Goal: Task Accomplishment & Management: Complete application form

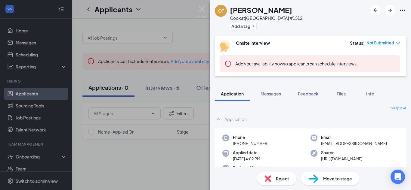
click at [337, 180] on span "Move to stage" at bounding box center [337, 179] width 29 height 7
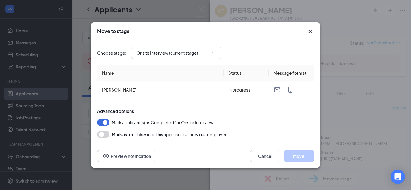
type input "Hiring Complete (final stage)"
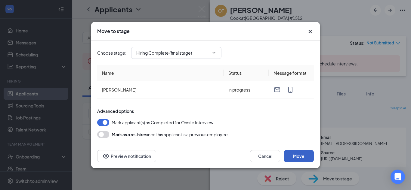
click at [292, 156] on button "Move" at bounding box center [299, 156] width 30 height 12
drag, startPoint x: 292, startPoint y: 156, endPoint x: 240, endPoint y: 93, distance: 81.6
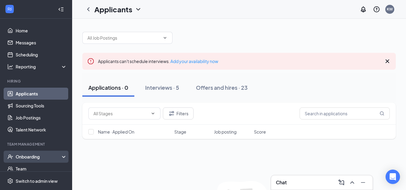
click at [26, 158] on div "Onboarding" at bounding box center [39, 157] width 46 height 6
click at [37, 165] on link "Overview" at bounding box center [41, 169] width 51 height 12
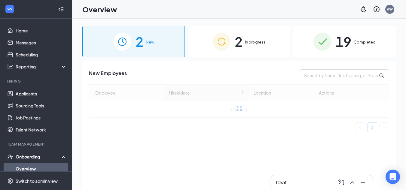
click at [247, 51] on div "2 In progress" at bounding box center [239, 42] width 103 height 32
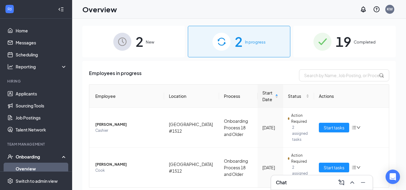
scroll to position [2, 0]
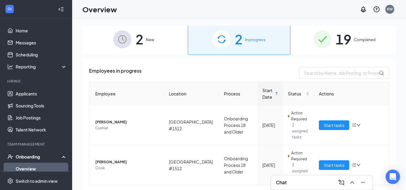
click at [147, 33] on div "2 New" at bounding box center [133, 39] width 103 height 32
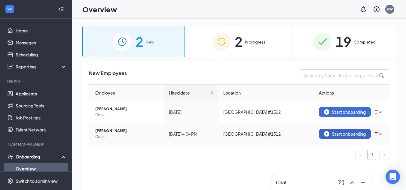
click at [350, 134] on div "Start onboarding" at bounding box center [345, 133] width 42 height 5
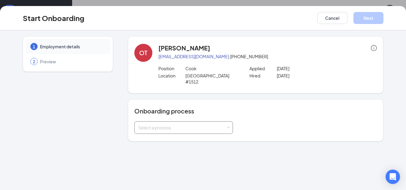
click at [207, 122] on div "Select a process" at bounding box center [183, 128] width 91 height 12
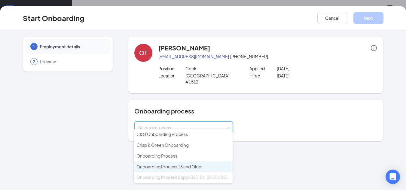
click at [178, 165] on span "Onboarding Process 18 and Older" at bounding box center [170, 166] width 66 height 5
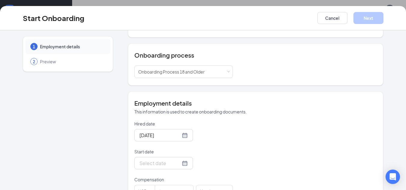
scroll to position [73, 0]
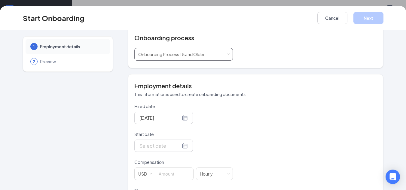
click at [223, 48] on div "Select a process Onboarding Process 18 and Older" at bounding box center [183, 54] width 91 height 12
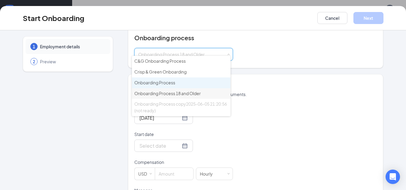
click at [197, 81] on li "Onboarding Process" at bounding box center [181, 83] width 99 height 11
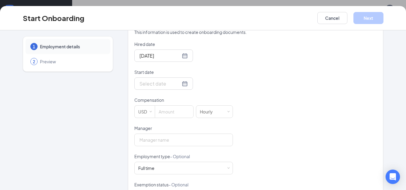
scroll to position [146, 0]
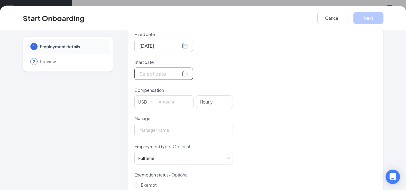
click at [180, 70] on div at bounding box center [164, 74] width 48 height 8
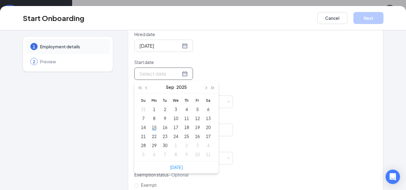
click at [175, 70] on div at bounding box center [164, 74] width 48 height 8
type input "[DATE]"
click at [152, 124] on div "15" at bounding box center [154, 127] width 7 height 7
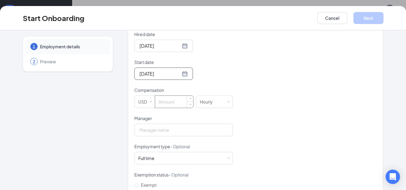
click at [167, 100] on input at bounding box center [174, 102] width 38 height 12
type input "14"
click at [172, 124] on input "Manager" at bounding box center [183, 130] width 99 height 13
type input "[PERSON_NAME]"
click at [207, 152] on div "Full time Works 30+ hours per week and is reasonably expected to work" at bounding box center [183, 158] width 91 height 12
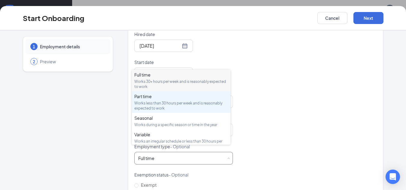
click at [202, 103] on div "Works less than 30 hours per week and is reasonably expected to work" at bounding box center [181, 106] width 94 height 10
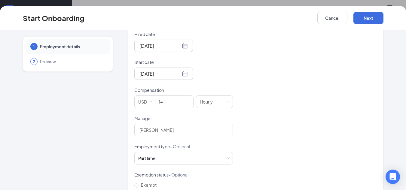
scroll to position [191, 0]
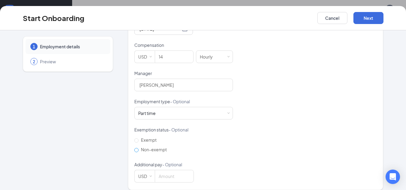
click at [150, 145] on label "Non-exempt" at bounding box center [151, 150] width 35 height 10
click at [139, 148] on input "Non-exempt" at bounding box center [136, 150] width 4 height 4
radio input "true"
click at [360, 11] on div "Start Onboarding Cancel Next" at bounding box center [203, 18] width 406 height 24
click at [362, 14] on button "Next" at bounding box center [369, 18] width 30 height 12
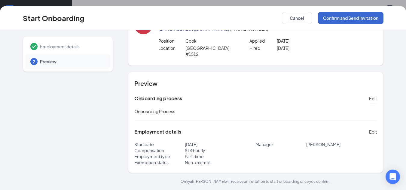
scroll to position [22, 0]
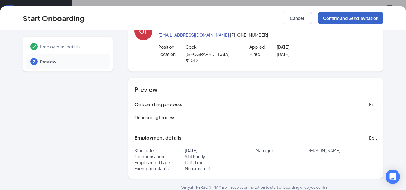
click at [362, 14] on button "Confirm and Send Invitation" at bounding box center [351, 18] width 66 height 12
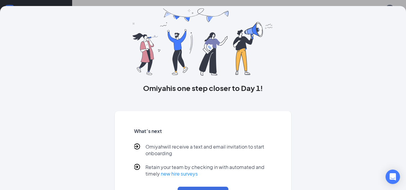
scroll to position [0, 0]
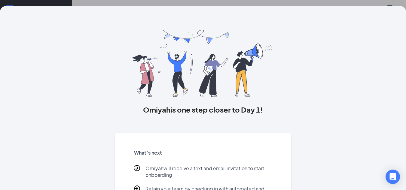
click at [402, 4] on div "[PERSON_NAME] is one step closer to Day 1! What’s next [PERSON_NAME] will recei…" at bounding box center [203, 95] width 406 height 190
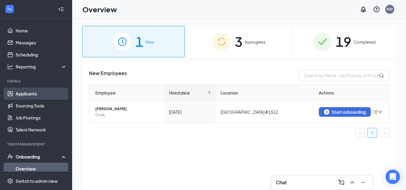
drag, startPoint x: 33, startPoint y: 92, endPoint x: 11, endPoint y: 92, distance: 21.4
click at [16, 92] on link "Applicants" at bounding box center [41, 94] width 51 height 12
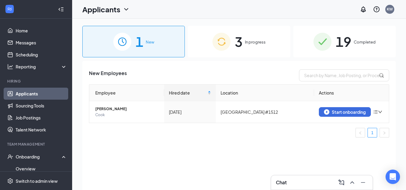
click at [16, 92] on link "Applicants" at bounding box center [41, 94] width 51 height 12
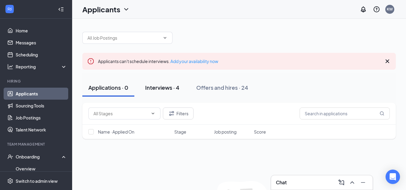
click at [175, 92] on button "Interviews · 4" at bounding box center [162, 88] width 46 height 18
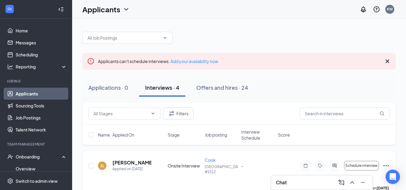
click at [208, 164] on div "Cook [GEOGRAPHIC_DATA] #1512" at bounding box center [221, 165] width 33 height 17
click at [122, 166] on h5 "[PERSON_NAME]" at bounding box center [131, 163] width 39 height 7
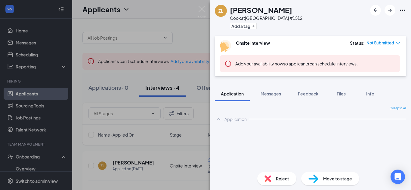
click at [337, 177] on span "Move to stage" at bounding box center [337, 179] width 29 height 7
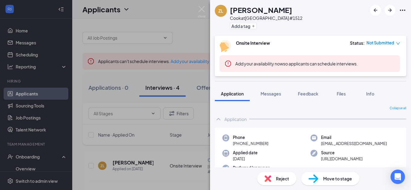
type input "Hiring Complete (final stage)"
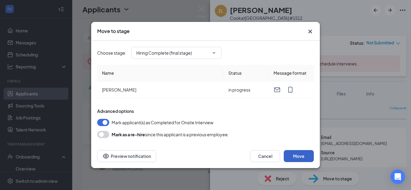
click at [310, 152] on button "Move" at bounding box center [299, 156] width 30 height 12
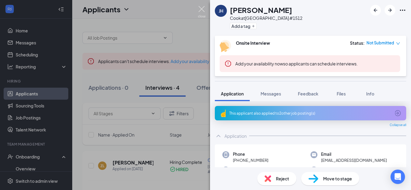
click at [203, 8] on img at bounding box center [202, 12] width 8 height 12
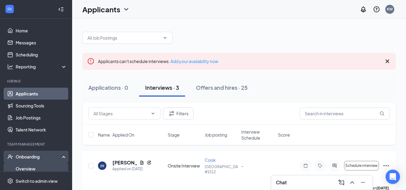
click at [34, 170] on link "Overview" at bounding box center [41, 169] width 51 height 12
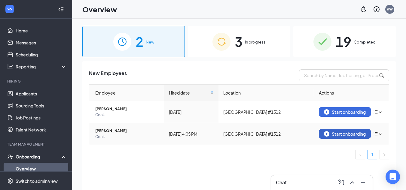
click at [332, 132] on div "Start onboarding" at bounding box center [345, 133] width 42 height 5
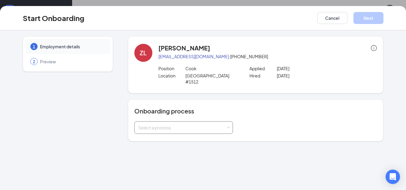
click at [214, 125] on div "Select a process" at bounding box center [182, 128] width 88 height 6
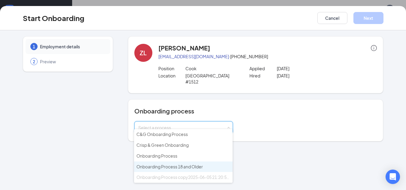
click at [197, 169] on span "Onboarding Process 18 and Older" at bounding box center [170, 166] width 66 height 5
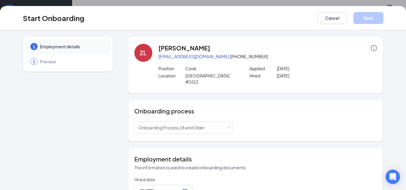
drag, startPoint x: 401, startPoint y: 80, endPoint x: 404, endPoint y: 109, distance: 29.0
click at [404, 109] on div "1 Employment details 2 Preview ZL [PERSON_NAME] [EMAIL_ADDRESS][DOMAIN_NAME] · …" at bounding box center [203, 110] width 406 height 160
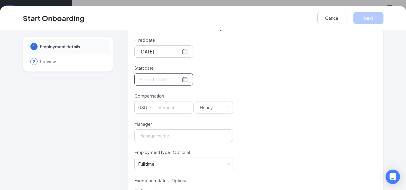
click at [174, 76] on div at bounding box center [164, 80] width 48 height 8
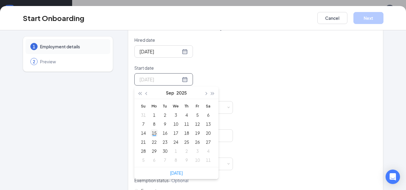
type input "[DATE]"
click at [151, 130] on div "15" at bounding box center [154, 133] width 7 height 7
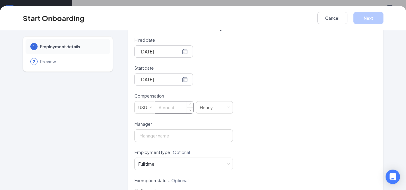
click at [171, 103] on input at bounding box center [174, 108] width 38 height 12
type input "13.75"
click at [186, 130] on input "Manager" at bounding box center [183, 136] width 99 height 13
type input "[PERSON_NAME]"
click at [156, 161] on div "Full time Works 30+ hours per week and is reasonably expected to work" at bounding box center [148, 164] width 20 height 6
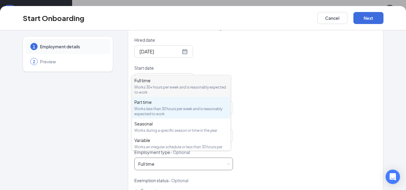
drag, startPoint x: 187, startPoint y: 110, endPoint x: 170, endPoint y: 110, distance: 17.1
click at [170, 110] on div "Works less than 30 hours per week and is reasonably expected to work" at bounding box center [181, 111] width 94 height 10
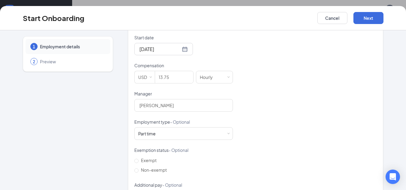
scroll to position [191, 0]
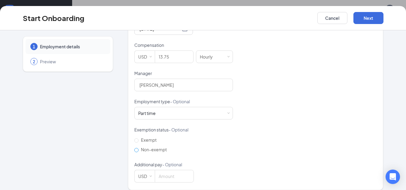
click at [145, 147] on span "Non-exempt" at bounding box center [154, 149] width 31 height 5
click at [139, 148] on input "Non-exempt" at bounding box center [136, 150] width 4 height 4
radio input "true"
drag, startPoint x: 372, startPoint y: 17, endPoint x: 352, endPoint y: 17, distance: 20.1
click at [352, 17] on div "Cancel Next" at bounding box center [351, 18] width 66 height 12
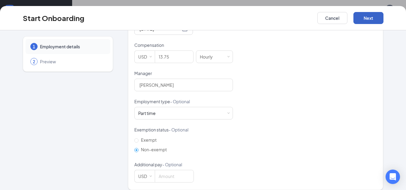
click at [363, 20] on button "Next" at bounding box center [369, 18] width 30 height 12
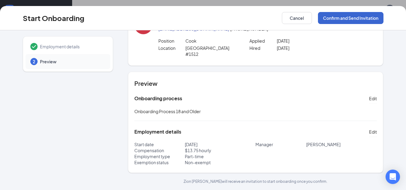
scroll to position [22, 0]
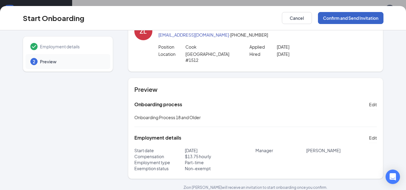
click at [363, 20] on button "Confirm and Send Invitation" at bounding box center [351, 18] width 66 height 12
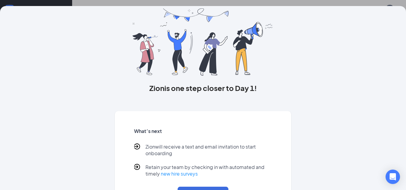
scroll to position [48, 0]
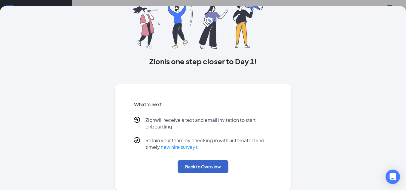
click at [211, 164] on button "Back to Overview" at bounding box center [203, 166] width 51 height 13
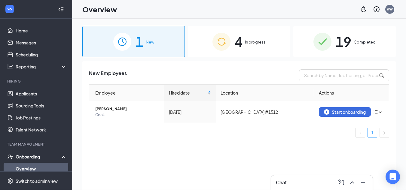
scroll to position [0, 0]
click at [250, 36] on div "4 In progress" at bounding box center [239, 42] width 103 height 32
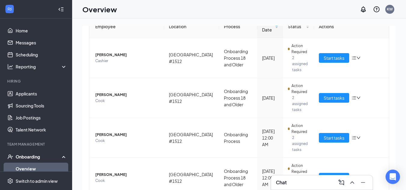
scroll to position [74, 0]
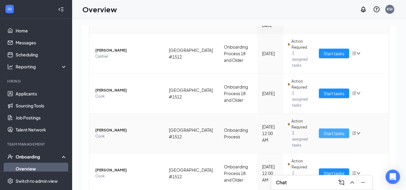
click at [333, 130] on span "Start tasks" at bounding box center [334, 133] width 21 height 7
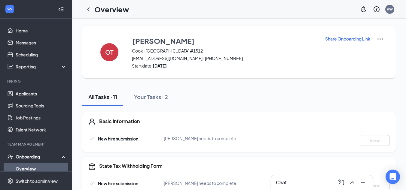
click at [353, 37] on p "Share Onboarding Link" at bounding box center [347, 39] width 45 height 6
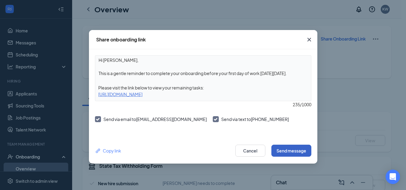
click at [285, 155] on button "Send message" at bounding box center [292, 151] width 40 height 12
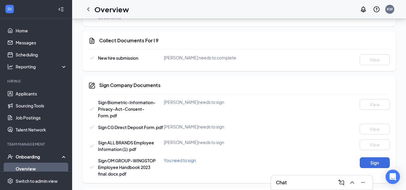
scroll to position [326, 0]
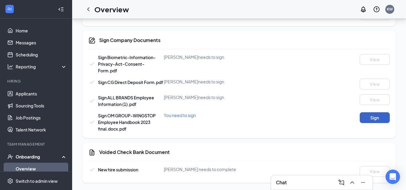
click at [366, 120] on button "Sign" at bounding box center [375, 117] width 30 height 11
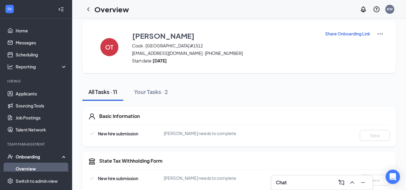
scroll to position [0, 0]
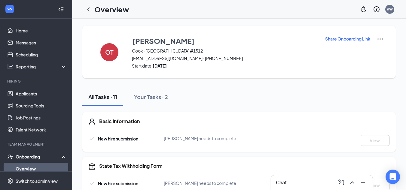
click at [34, 163] on div "Onboarding" at bounding box center [36, 157] width 72 height 12
click at [45, 155] on div "Onboarding" at bounding box center [39, 157] width 46 height 6
click at [88, 8] on icon "ChevronLeft" at bounding box center [88, 9] width 7 height 7
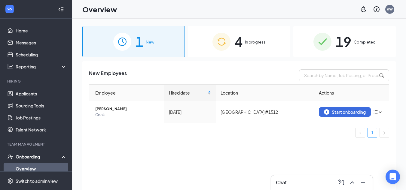
click at [270, 45] on div "4 In progress" at bounding box center [239, 42] width 103 height 32
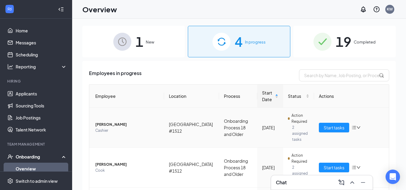
click at [357, 126] on icon "down" at bounding box center [359, 128] width 4 height 4
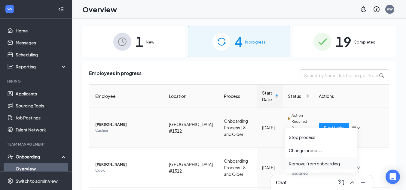
click at [331, 164] on div "Remove from onboarding" at bounding box center [321, 164] width 65 height 6
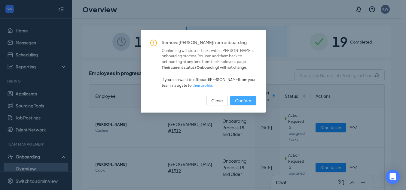
click at [245, 104] on span "Confirm" at bounding box center [243, 100] width 16 height 7
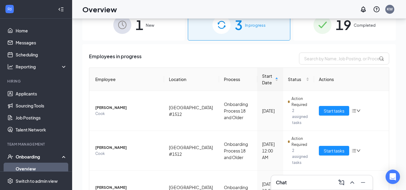
scroll to position [27, 0]
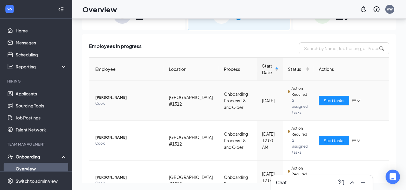
click at [352, 99] on icon "bars" at bounding box center [354, 100] width 4 height 3
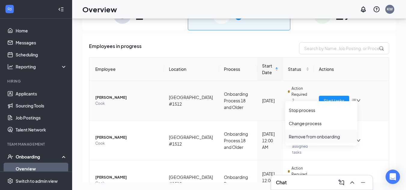
click at [333, 134] on div "Remove from onboarding" at bounding box center [321, 137] width 65 height 6
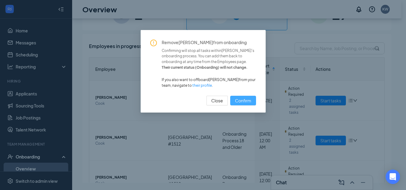
click at [245, 99] on span "Confirm" at bounding box center [243, 100] width 16 height 7
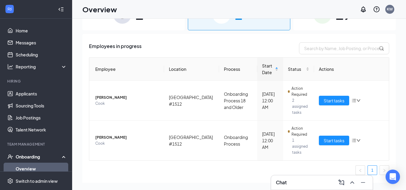
scroll to position [0, 0]
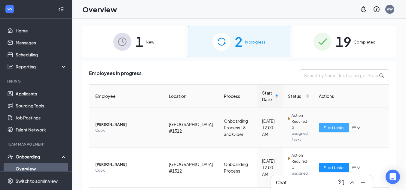
click at [340, 124] on span "Start tasks" at bounding box center [334, 127] width 21 height 7
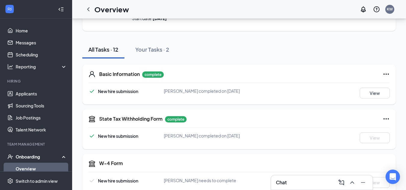
scroll to position [45, 0]
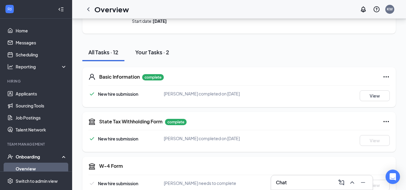
click at [161, 55] on div "Your Tasks · 2" at bounding box center [152, 52] width 34 height 8
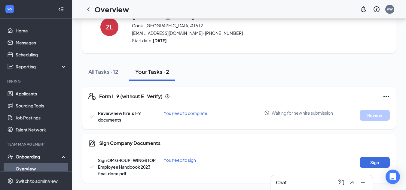
scroll to position [25, 0]
click at [374, 160] on button "Sign" at bounding box center [375, 162] width 30 height 11
click at [97, 70] on div "All Tasks · 12" at bounding box center [103, 72] width 30 height 8
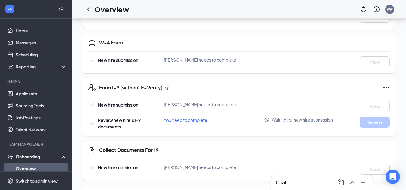
scroll to position [0, 0]
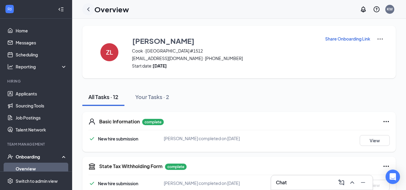
click at [94, 9] on div at bounding box center [88, 9] width 12 height 12
drag, startPoint x: 85, startPoint y: 8, endPoint x: 90, endPoint y: 5, distance: 5.3
click at [90, 5] on div at bounding box center [88, 9] width 12 height 12
click at [89, 9] on icon "ChevronLeft" at bounding box center [88, 9] width 7 height 7
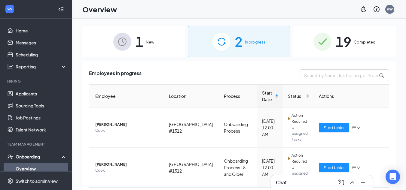
scroll to position [6, 0]
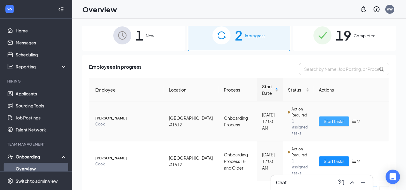
click at [329, 120] on span "Start tasks" at bounding box center [334, 121] width 21 height 7
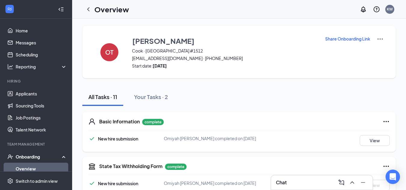
click at [161, 96] on div "Your Tasks · 2" at bounding box center [151, 97] width 34 height 8
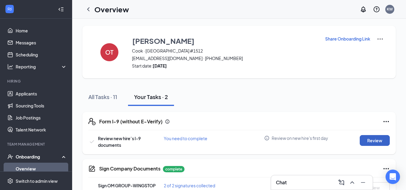
click at [382, 141] on button "Review" at bounding box center [375, 140] width 30 height 11
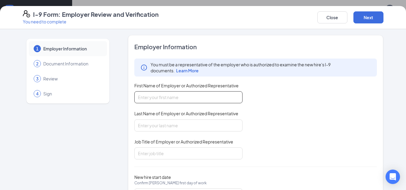
click at [225, 98] on input "First Name of Employer or Authorized Representative" at bounding box center [188, 97] width 108 height 12
click at [225, 98] on input "[PERSON_NAME]" at bounding box center [188, 97] width 108 height 12
type input "[PERSON_NAME]"
type input "Cherry"
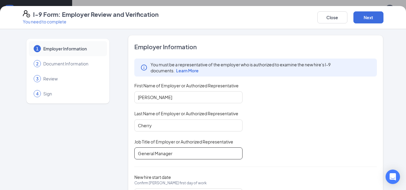
type input "General Manager"
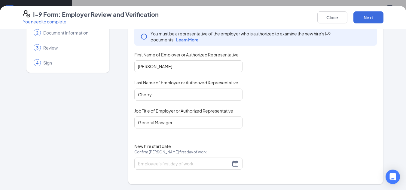
scroll to position [31, 0]
click at [232, 161] on div at bounding box center [188, 163] width 101 height 7
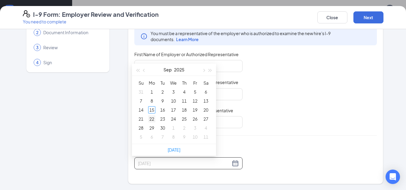
type input "[DATE]"
click at [152, 118] on div "22" at bounding box center [151, 118] width 7 height 7
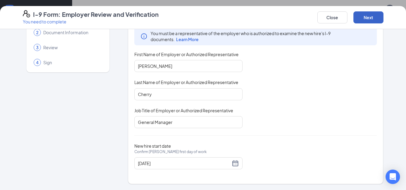
click at [374, 19] on button "Next" at bounding box center [369, 17] width 30 height 12
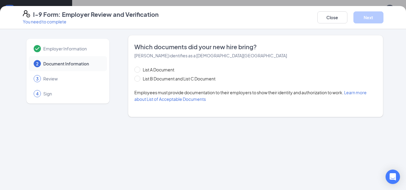
scroll to position [0, 0]
click at [169, 76] on span "List B Document and List C Document" at bounding box center [179, 78] width 78 height 7
click at [139, 76] on input "List B Document and List C Document" at bounding box center [136, 78] width 4 height 4
radio input "true"
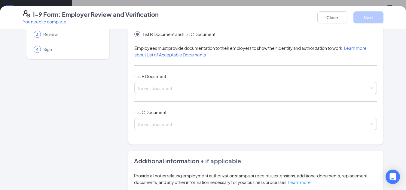
scroll to position [52, 0]
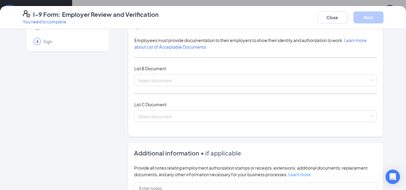
click at [333, 73] on div "List A Document List B Document and List C Document Employees must provide docu…" at bounding box center [255, 71] width 243 height 115
click at [335, 75] on input "search" at bounding box center [254, 79] width 232 height 9
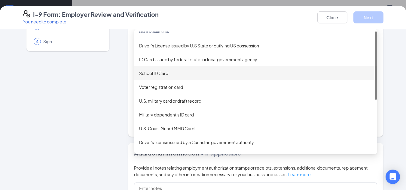
scroll to position [0, 0]
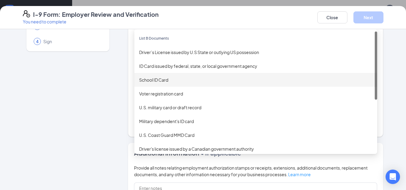
drag, startPoint x: 375, startPoint y: 77, endPoint x: 370, endPoint y: 66, distance: 12.1
click at [370, 66] on div "List B Documents Driver’s License issued by U.S State or outlying US possession…" at bounding box center [255, 92] width 243 height 120
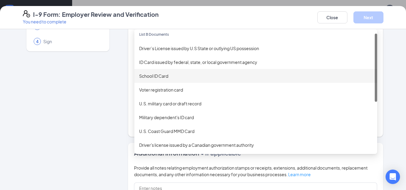
click at [375, 75] on div at bounding box center [376, 68] width 2 height 68
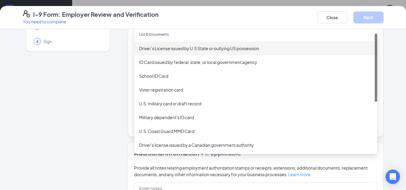
click at [334, 45] on div "Driver’s License issued by U.S State or outlying US possession" at bounding box center [255, 48] width 243 height 14
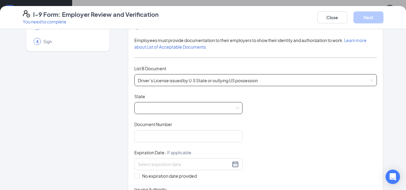
click at [235, 105] on span at bounding box center [188, 108] width 101 height 11
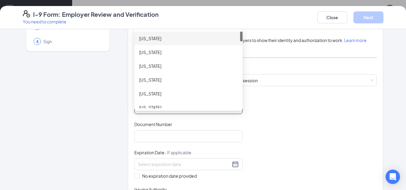
click at [240, 35] on div at bounding box center [241, 37] width 2 height 10
click at [239, 35] on div "[US_STATE] [US_STATE] [US_STATE] [US_STATE] [US_STATE] [US_STATE] [US_STATE]" at bounding box center [188, 70] width 108 height 77
click at [240, 35] on div at bounding box center [241, 37] width 2 height 10
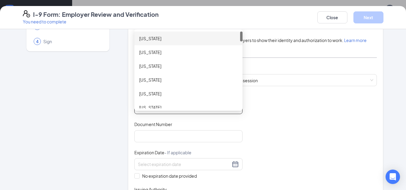
click at [240, 35] on div at bounding box center [241, 37] width 2 height 10
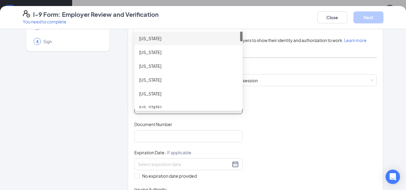
click at [240, 35] on div at bounding box center [241, 37] width 2 height 10
drag, startPoint x: 239, startPoint y: 35, endPoint x: 241, endPoint y: 62, distance: 27.7
click at [241, 62] on div "List A Document List B Document and List C Document Employees must provide docu…" at bounding box center [255, 132] width 243 height 237
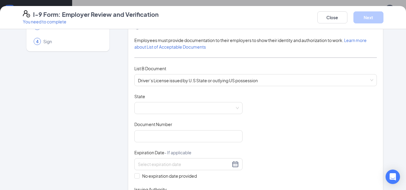
click at [241, 62] on div "List A Document List B Document and List C Document Employees must provide docu…" at bounding box center [255, 132] width 243 height 237
click at [240, 62] on div "List A Document List B Document and List C Document Employees must provide docu…" at bounding box center [255, 132] width 243 height 237
click at [223, 109] on span at bounding box center [188, 108] width 101 height 11
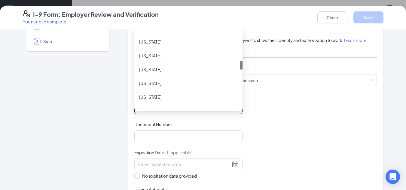
scroll to position [242, 0]
drag, startPoint x: 239, startPoint y: 35, endPoint x: 238, endPoint y: 64, distance: 29.2
click at [240, 64] on div at bounding box center [241, 65] width 2 height 9
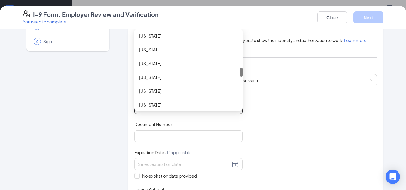
scroll to position [310, 0]
drag, startPoint x: 238, startPoint y: 64, endPoint x: 235, endPoint y: 72, distance: 7.8
click at [235, 72] on div "[US_STATE] [US_STATE] [US_STATE] [US_STATE] [US_STATE] [US_STATE] [US_STATE]" at bounding box center [188, 70] width 108 height 77
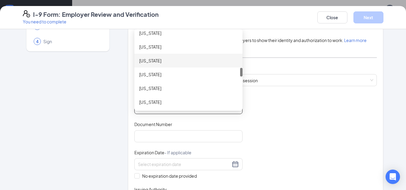
click at [201, 55] on div "[US_STATE]" at bounding box center [188, 61] width 108 height 14
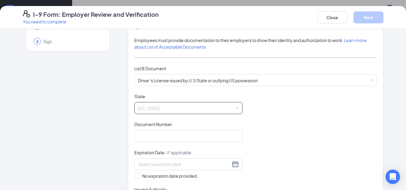
scroll to position [193, 0]
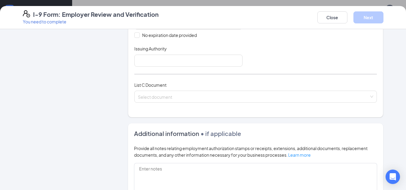
click at [354, 54] on div "Document Title Driver’s License issued by U.S State or outlying US possession S…" at bounding box center [255, 9] width 243 height 114
click at [399, 127] on div "Employer Information 2 Document Information 3 Review 4 Sign Which documents did…" at bounding box center [203, 109] width 406 height 161
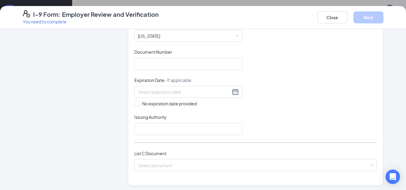
scroll to position [123, 0]
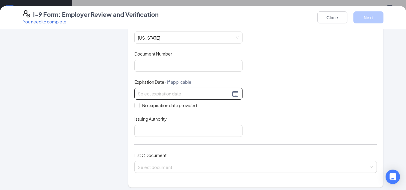
click at [233, 92] on div at bounding box center [188, 93] width 101 height 7
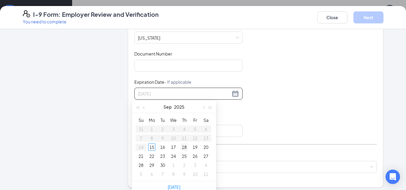
type input "[DATE]"
click at [182, 146] on div "18" at bounding box center [184, 147] width 7 height 7
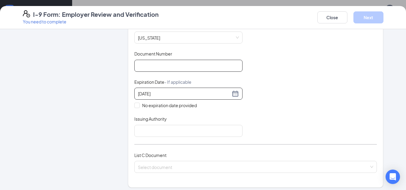
click at [193, 66] on input "Document Number" at bounding box center [188, 66] width 108 height 12
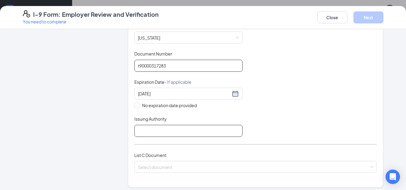
type input "t90000317283"
drag, startPoint x: 186, startPoint y: 127, endPoint x: 171, endPoint y: 129, distance: 15.5
click at [171, 129] on input "Issuing Authority" at bounding box center [188, 131] width 108 height 12
type input "[US_STATE]"
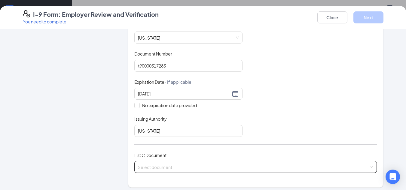
drag, startPoint x: 191, startPoint y: 163, endPoint x: 187, endPoint y: 164, distance: 4.0
click at [187, 164] on input "search" at bounding box center [254, 165] width 232 height 9
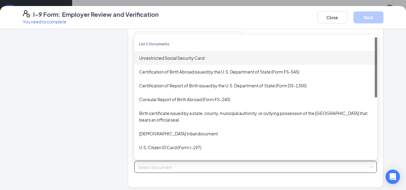
click at [251, 59] on div "Unrestricted Social Security Card" at bounding box center [255, 58] width 233 height 7
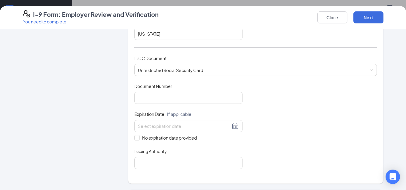
scroll to position [232, 0]
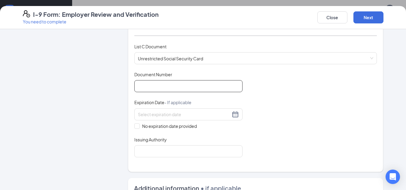
click at [215, 84] on input "Document Number" at bounding box center [188, 86] width 108 height 12
type input "365358480"
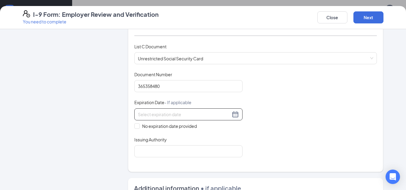
click at [235, 116] on div at bounding box center [188, 114] width 101 height 7
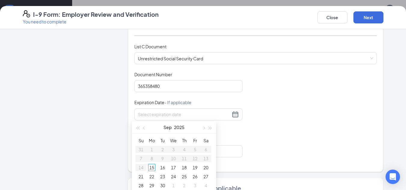
click at [279, 144] on div "Document Title Unrestricted Social Security Card Document Number 365358480 Expi…" at bounding box center [255, 115] width 243 height 86
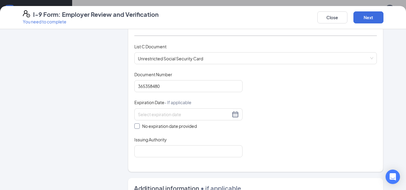
click at [134, 127] on input "No expiration date provided" at bounding box center [136, 126] width 4 height 4
checkbox input "true"
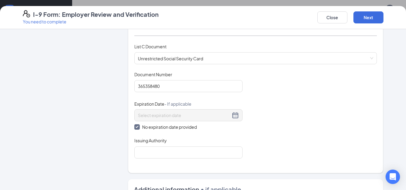
click at [148, 155] on input "Issuing Authority" at bounding box center [188, 153] width 108 height 12
type input "[US_STATE]"
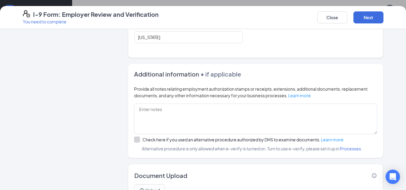
scroll to position [378, 0]
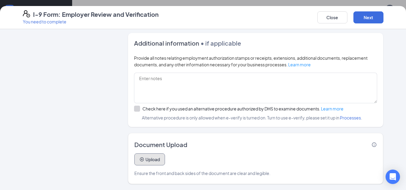
click at [151, 154] on button "Upload" at bounding box center [149, 160] width 31 height 12
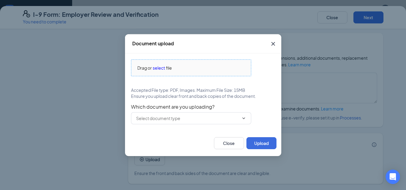
click at [163, 63] on span "Drag or select file" at bounding box center [191, 68] width 120 height 16
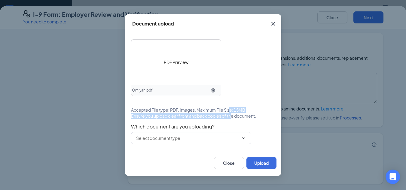
drag, startPoint x: 232, startPoint y: 121, endPoint x: 230, endPoint y: 110, distance: 11.4
click at [230, 110] on div "PDF Preview Omiyah.pdf Accepted File type: PDF, Images. Maximum File Size: 15MB…" at bounding box center [203, 91] width 144 height 105
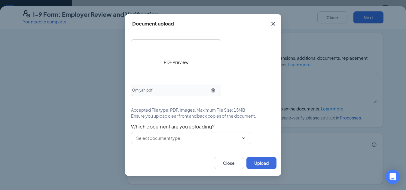
click at [235, 123] on div "PDF Preview Omiyah.pdf Accepted File type: PDF, Images. Maximum File Size: 15MB…" at bounding box center [203, 91] width 144 height 105
click at [231, 138] on input "text" at bounding box center [187, 138] width 103 height 7
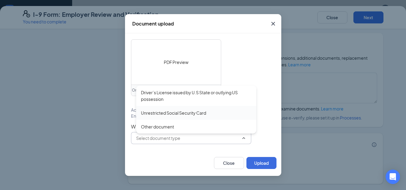
click at [195, 112] on div "Unrestricted Social Security Card" at bounding box center [173, 113] width 65 height 7
type input "Unrestricted Social Security Card"
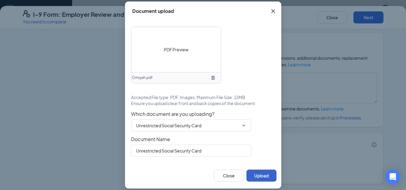
click at [254, 172] on button "Upload" at bounding box center [262, 176] width 30 height 12
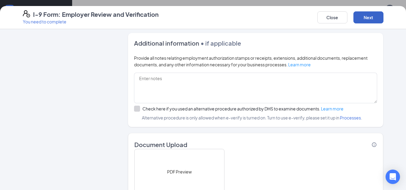
click at [375, 15] on button "Next" at bounding box center [369, 17] width 30 height 12
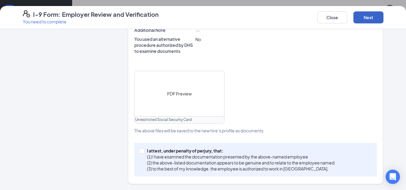
scroll to position [225, 0]
click at [139, 149] on input "I attest, under penalty of [PERSON_NAME], that: (1) I have examined the documen…" at bounding box center [141, 151] width 4 height 4
checkbox input "true"
click at [373, 21] on button "Next" at bounding box center [369, 17] width 30 height 12
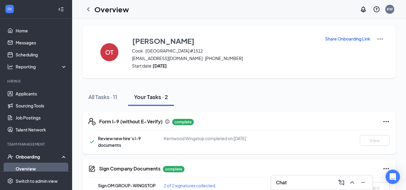
scroll to position [27, 0]
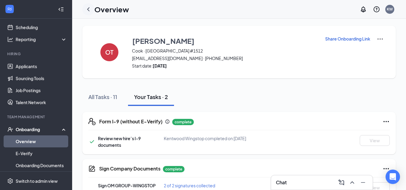
click at [89, 11] on icon "ChevronLeft" at bounding box center [88, 9] width 7 height 7
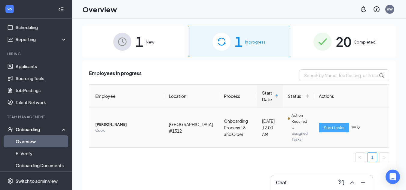
click at [325, 124] on span "Start tasks" at bounding box center [334, 127] width 21 height 7
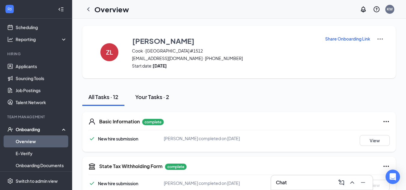
click at [171, 98] on button "Your Tasks · 2" at bounding box center [152, 97] width 46 height 18
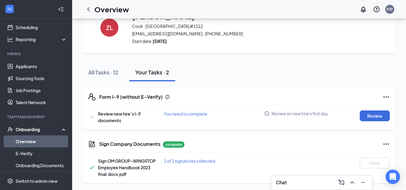
scroll to position [25, 0]
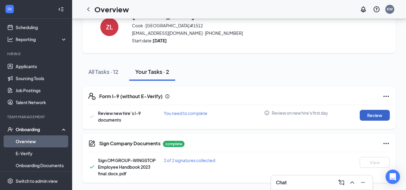
click at [379, 116] on button "Review" at bounding box center [375, 115] width 30 height 11
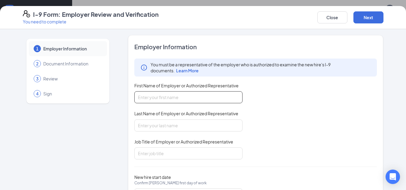
click at [226, 100] on input "First Name of Employer or Authorized Representative" at bounding box center [188, 97] width 108 height 12
type input "[PERSON_NAME]"
type input "c"
type input "Cherry"
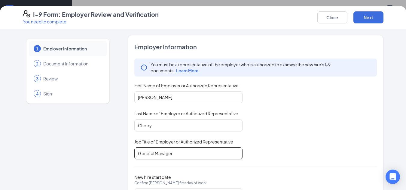
type input "General Manager"
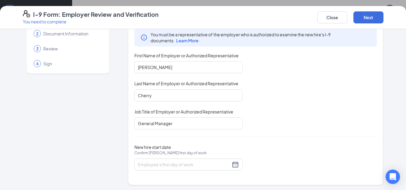
scroll to position [31, 0]
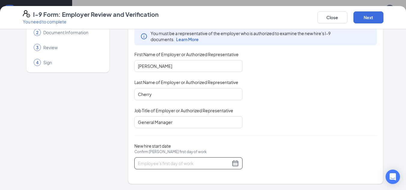
click at [232, 163] on div at bounding box center [188, 163] width 101 height 7
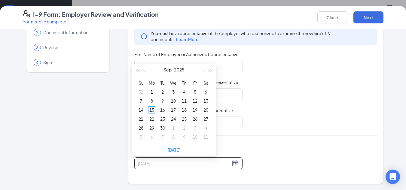
type input "[DATE]"
click at [152, 109] on div "15" at bounding box center [151, 109] width 7 height 7
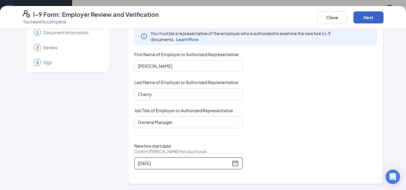
click at [370, 21] on button "Next" at bounding box center [369, 17] width 30 height 12
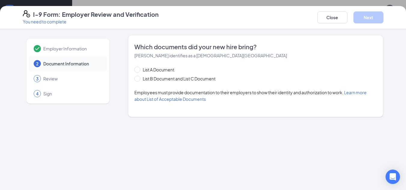
scroll to position [0, 0]
click at [177, 79] on span "List B Document and List C Document" at bounding box center [179, 78] width 78 height 7
click at [139, 79] on input "List B Document and List C Document" at bounding box center [136, 78] width 4 height 4
radio input "true"
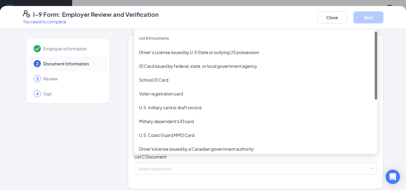
drag, startPoint x: 172, startPoint y: 129, endPoint x: 332, endPoint y: 74, distance: 169.3
click at [343, 99] on div "Voter registration card" at bounding box center [255, 94] width 243 height 14
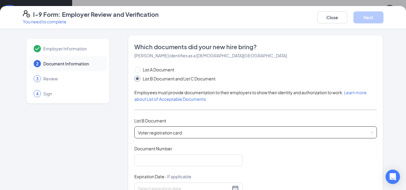
click at [312, 127] on div "List A Document List B Document and List C Document Employees must provide docu…" at bounding box center [255, 170] width 243 height 209
click at [312, 131] on span "Voter registration card" at bounding box center [256, 132] width 236 height 11
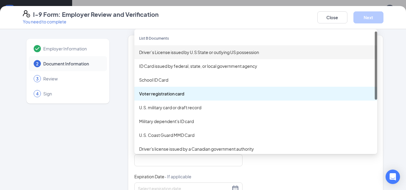
click at [275, 54] on div "Driver’s License issued by U.S State or outlying US possession" at bounding box center [255, 52] width 233 height 7
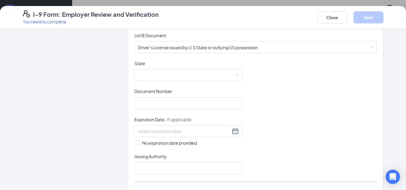
scroll to position [103, 0]
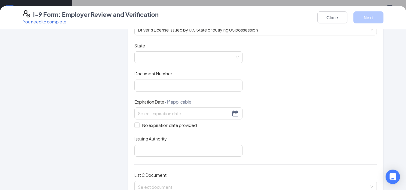
click at [219, 51] on div "State" at bounding box center [188, 47] width 108 height 9
click at [220, 56] on span at bounding box center [188, 57] width 101 height 11
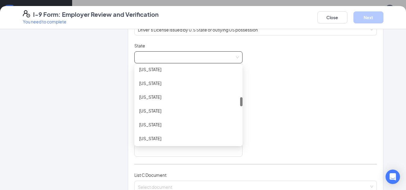
scroll to position [278, 0]
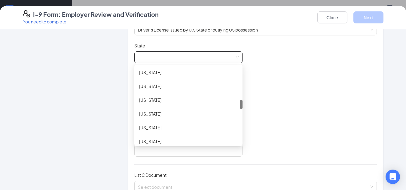
drag, startPoint x: 239, startPoint y: 71, endPoint x: 241, endPoint y: 104, distance: 33.2
click at [241, 104] on div "Document Title Driver’s License issued by U.S State or outlying US possession S…" at bounding box center [255, 100] width 243 height 114
click at [197, 127] on div "[US_STATE]" at bounding box center [188, 127] width 99 height 7
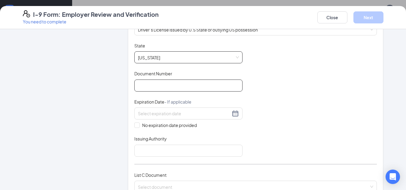
click at [198, 91] on input "Document Number" at bounding box center [188, 86] width 108 height 12
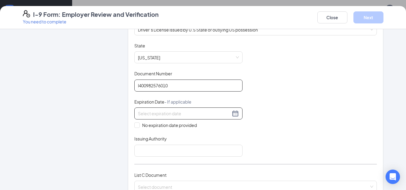
type input "l400982576010"
click at [232, 112] on div at bounding box center [188, 113] width 101 height 7
click at [134, 124] on input "No expiration date provided" at bounding box center [136, 125] width 4 height 4
checkbox input "true"
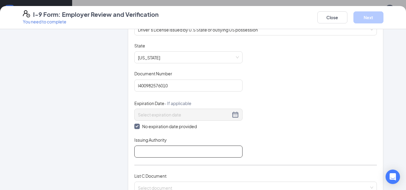
click at [147, 152] on input "Issuing Authority" at bounding box center [188, 152] width 108 height 12
type input "[US_STATE]"
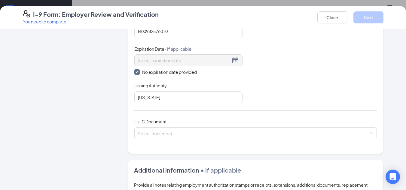
scroll to position [211, 0]
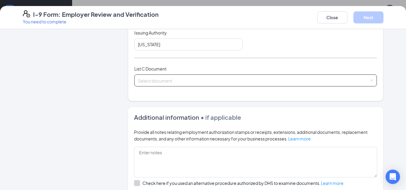
click at [204, 82] on input "search" at bounding box center [254, 79] width 232 height 9
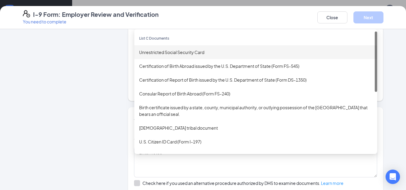
click at [194, 54] on div "Unrestricted Social Security Card" at bounding box center [255, 52] width 233 height 7
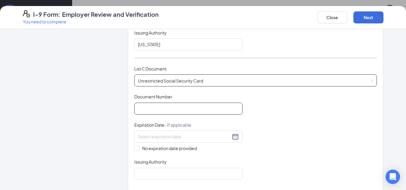
click at [183, 108] on input "Document Number" at bounding box center [188, 109] width 108 height 12
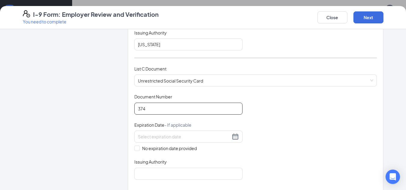
type input "374"
